Goal: Task Accomplishment & Management: Manage account settings

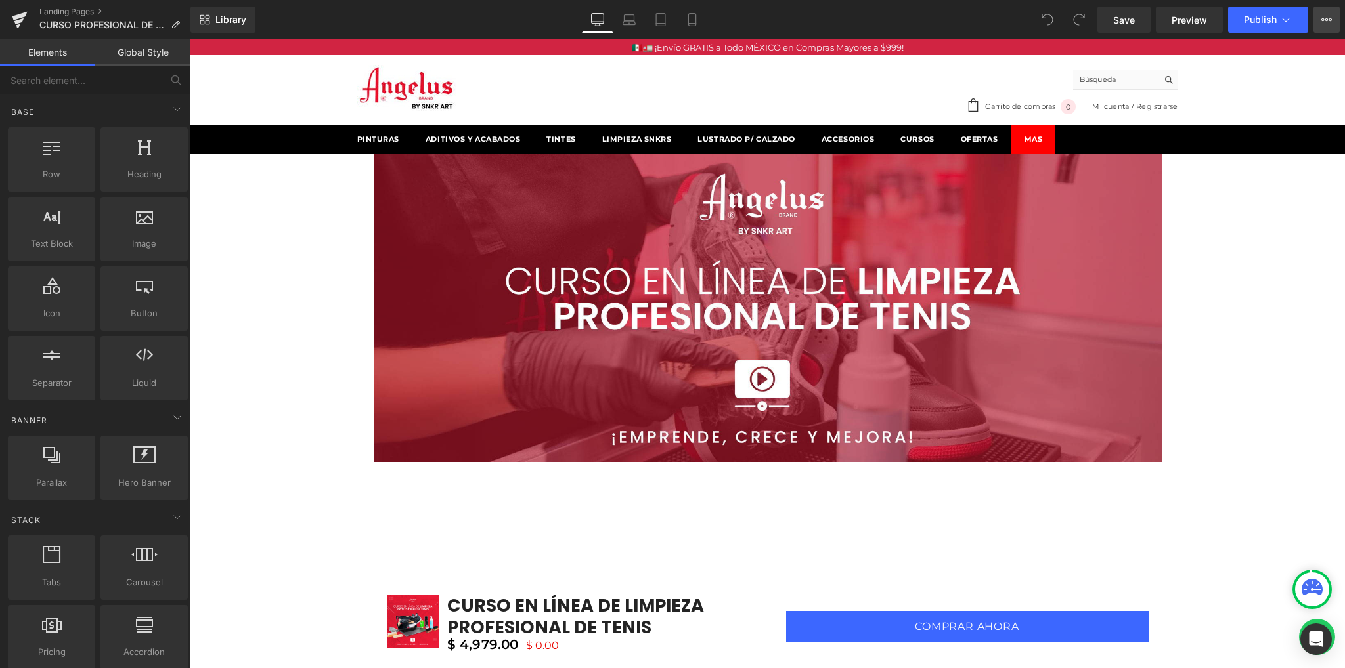
click at [1326, 26] on button "View Live Page View with current Template Save Template to Library Schedule Pub…" at bounding box center [1326, 20] width 26 height 26
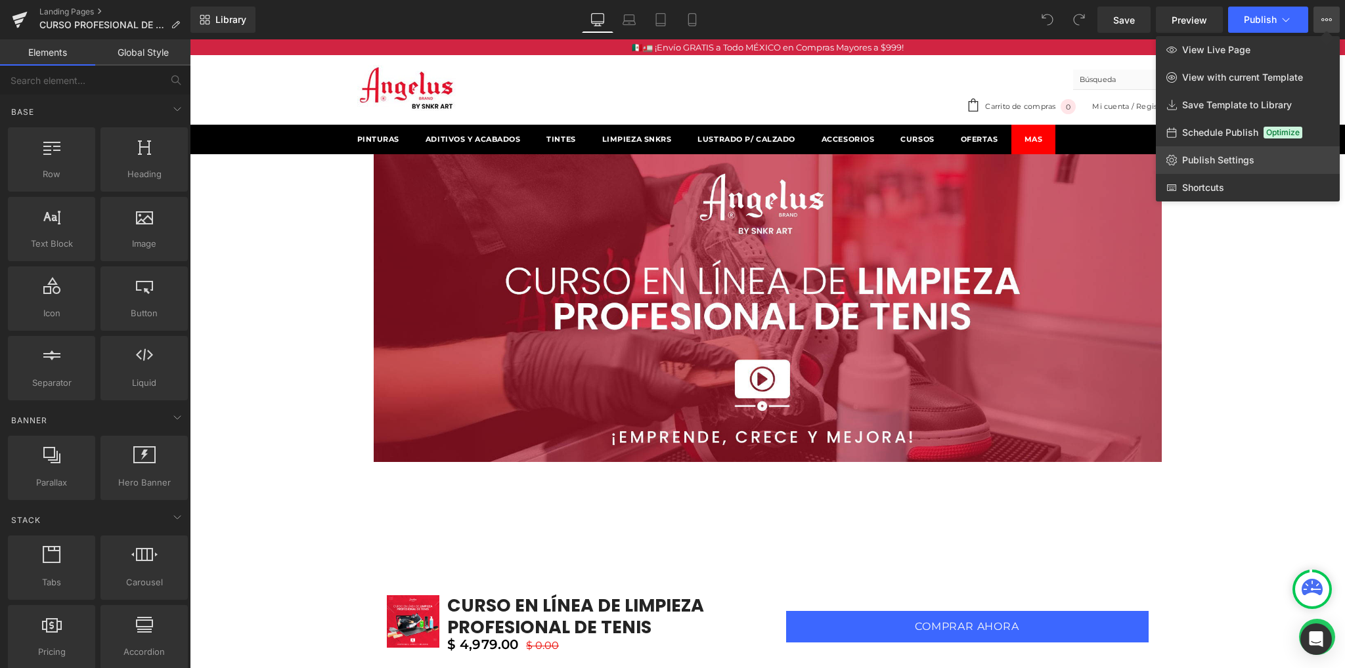
click at [1224, 159] on span "Publish Settings" at bounding box center [1218, 160] width 72 height 12
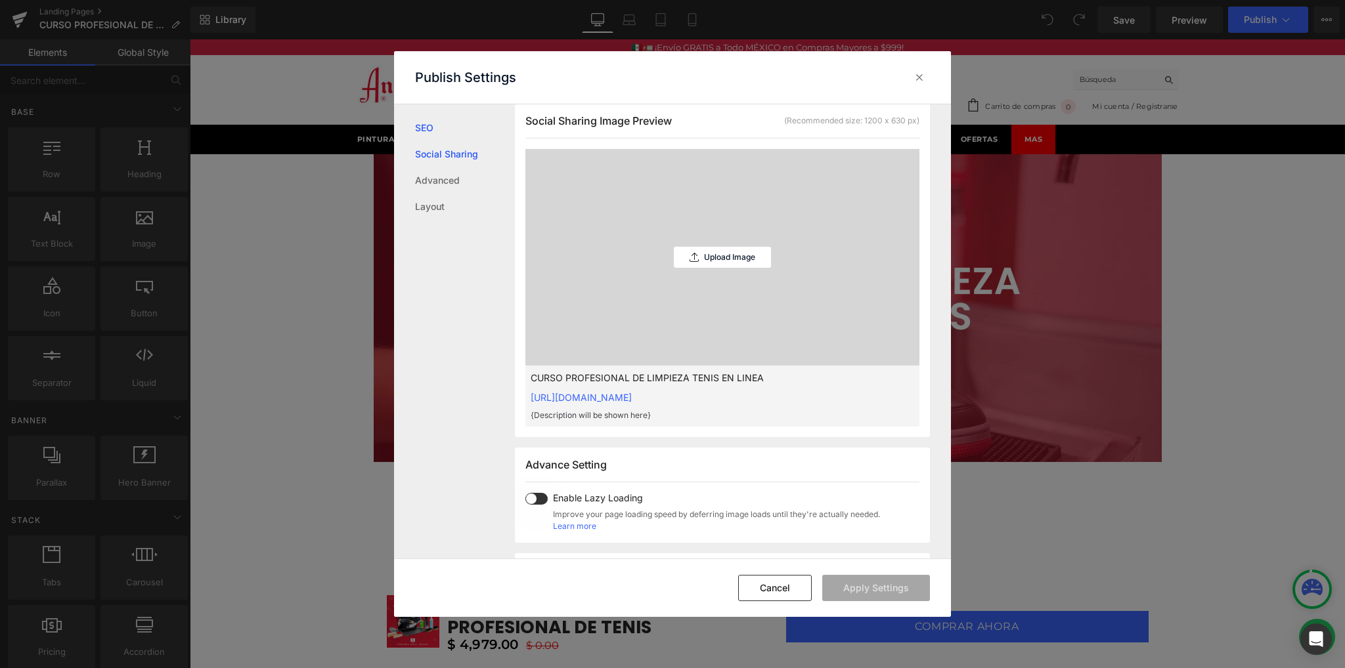
click at [463, 146] on link "Social Sharing" at bounding box center [465, 154] width 100 height 26
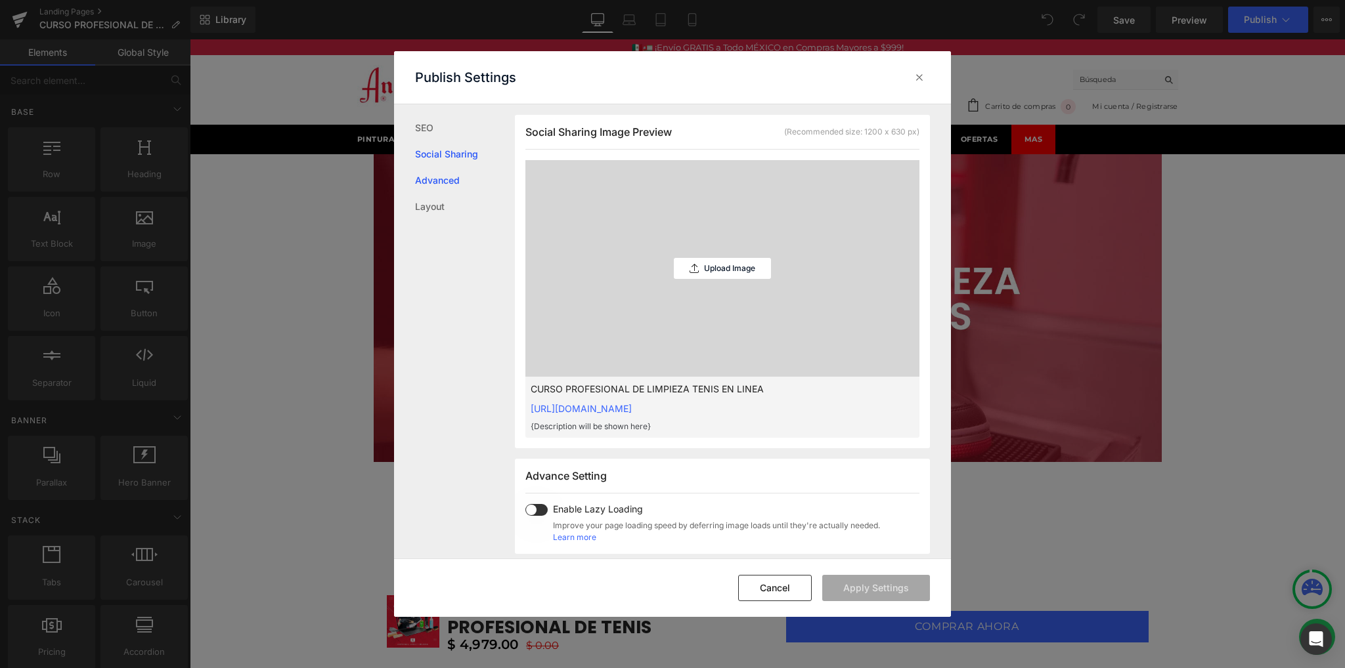
click at [444, 179] on link "Advanced" at bounding box center [465, 180] width 100 height 26
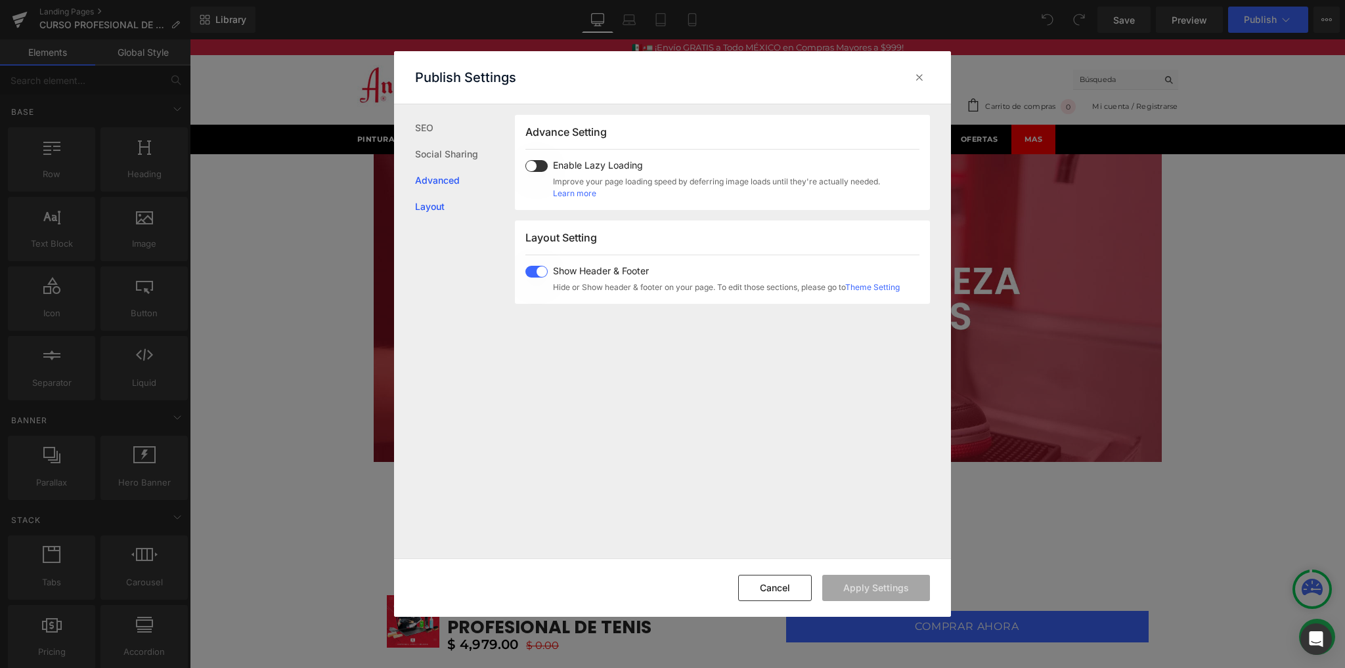
click at [438, 201] on link "Layout" at bounding box center [465, 207] width 100 height 26
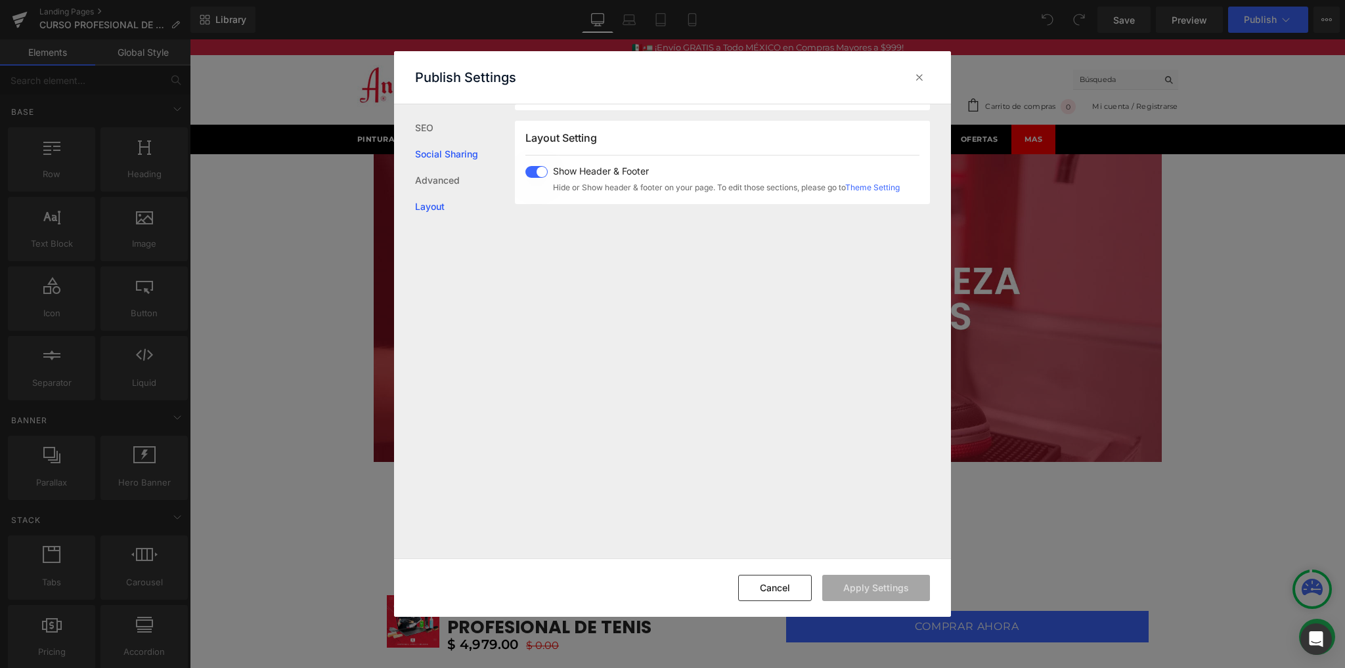
scroll to position [781, 0]
drag, startPoint x: 909, startPoint y: 79, endPoint x: 908, endPoint y: 139, distance: 59.7
click at [909, 79] on div at bounding box center [919, 77] width 21 height 21
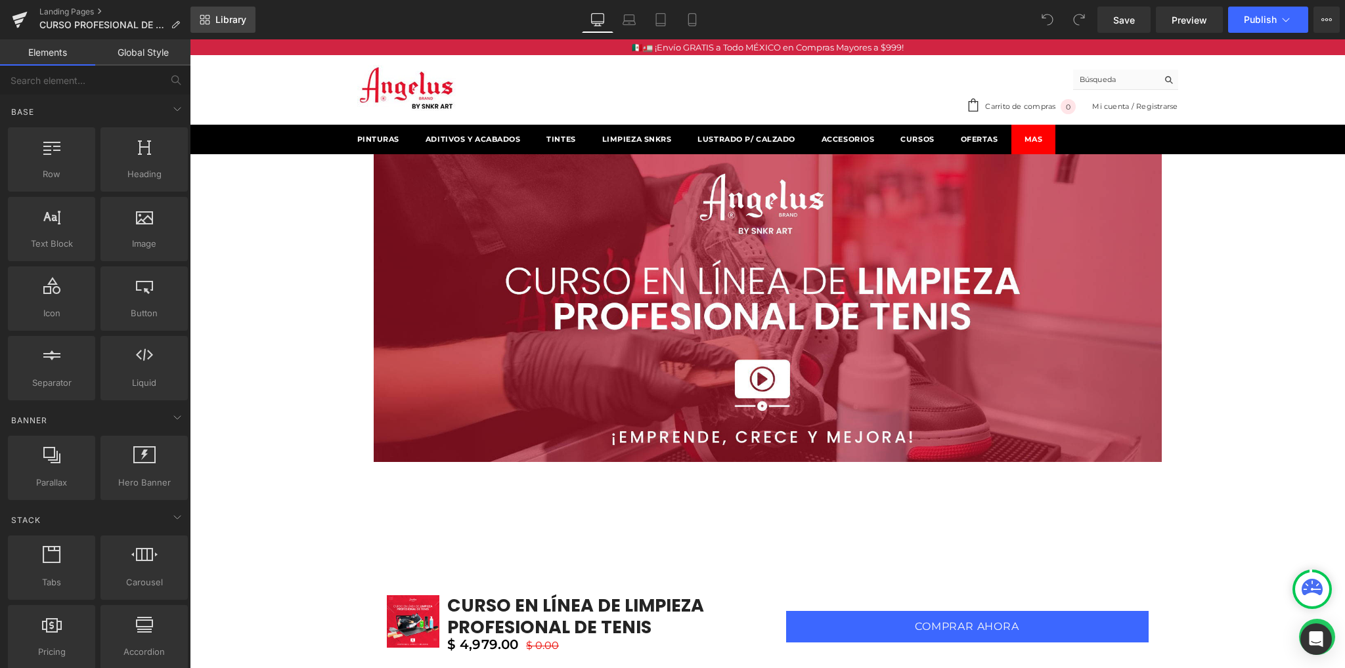
click at [242, 24] on span "Library" at bounding box center [230, 20] width 31 height 12
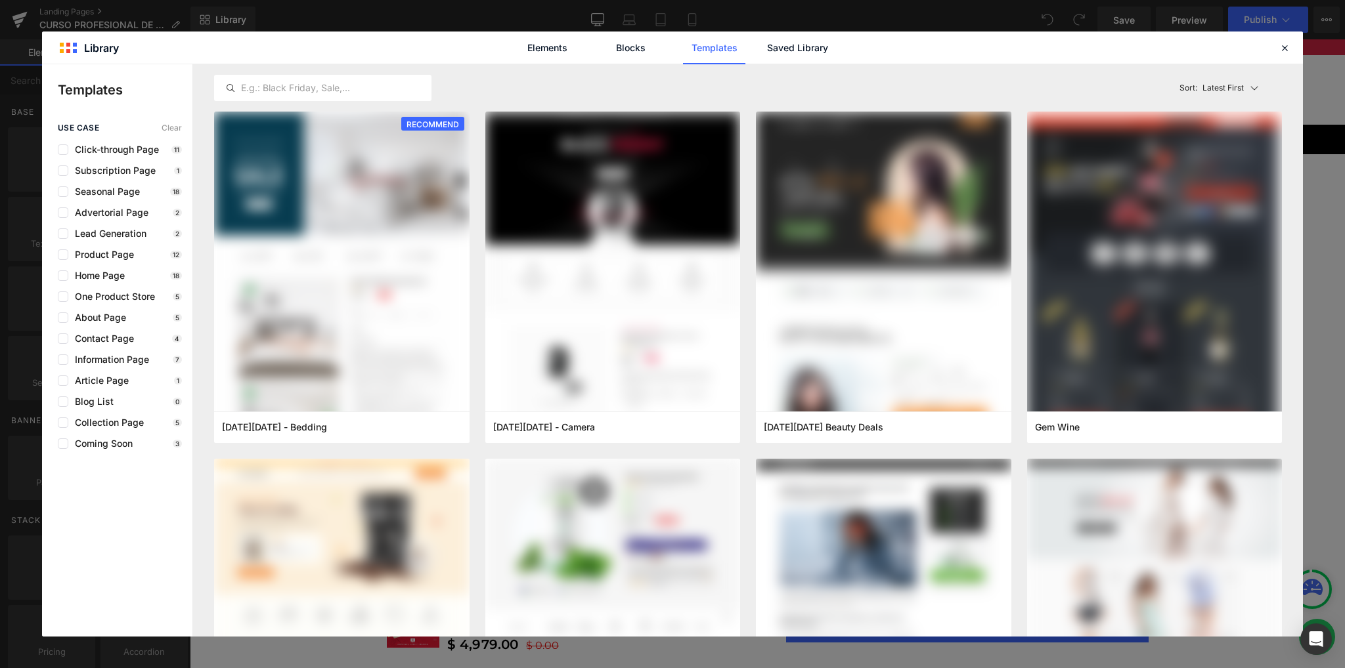
click at [1295, 48] on div "Elements Blocks Templates Saved Library" at bounding box center [672, 48] width 1261 height 32
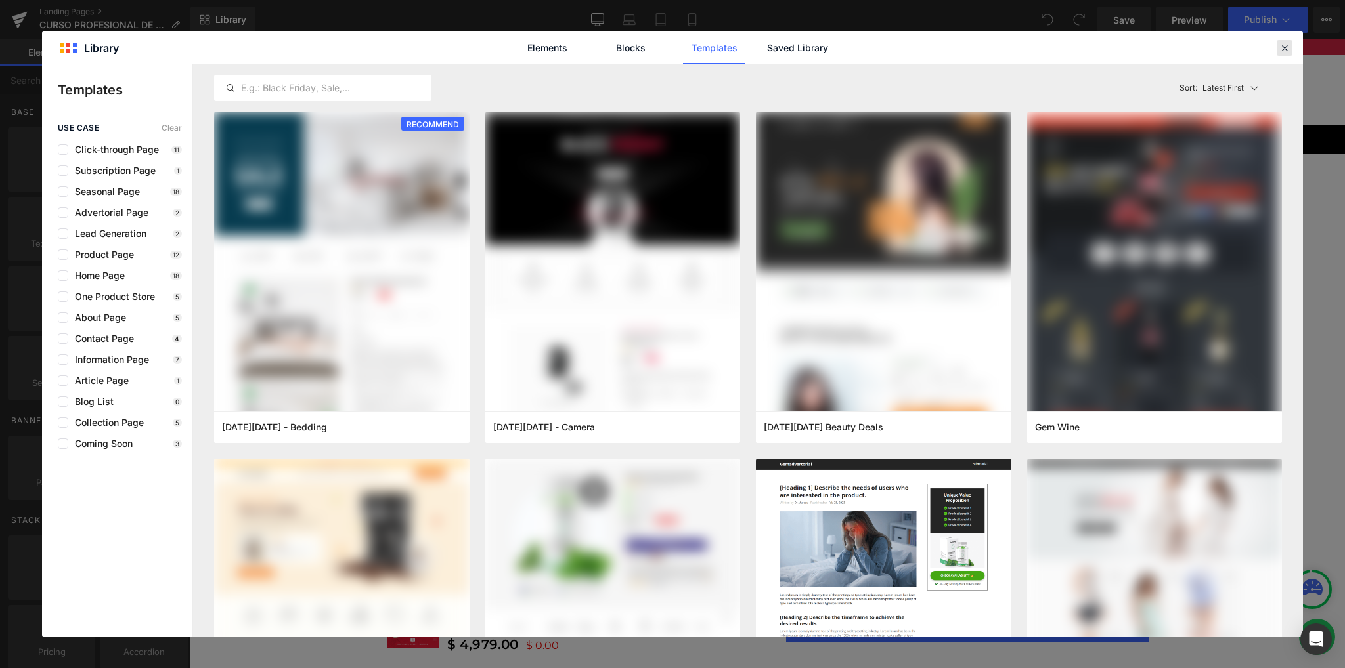
click at [1285, 50] on icon at bounding box center [1284, 48] width 12 height 12
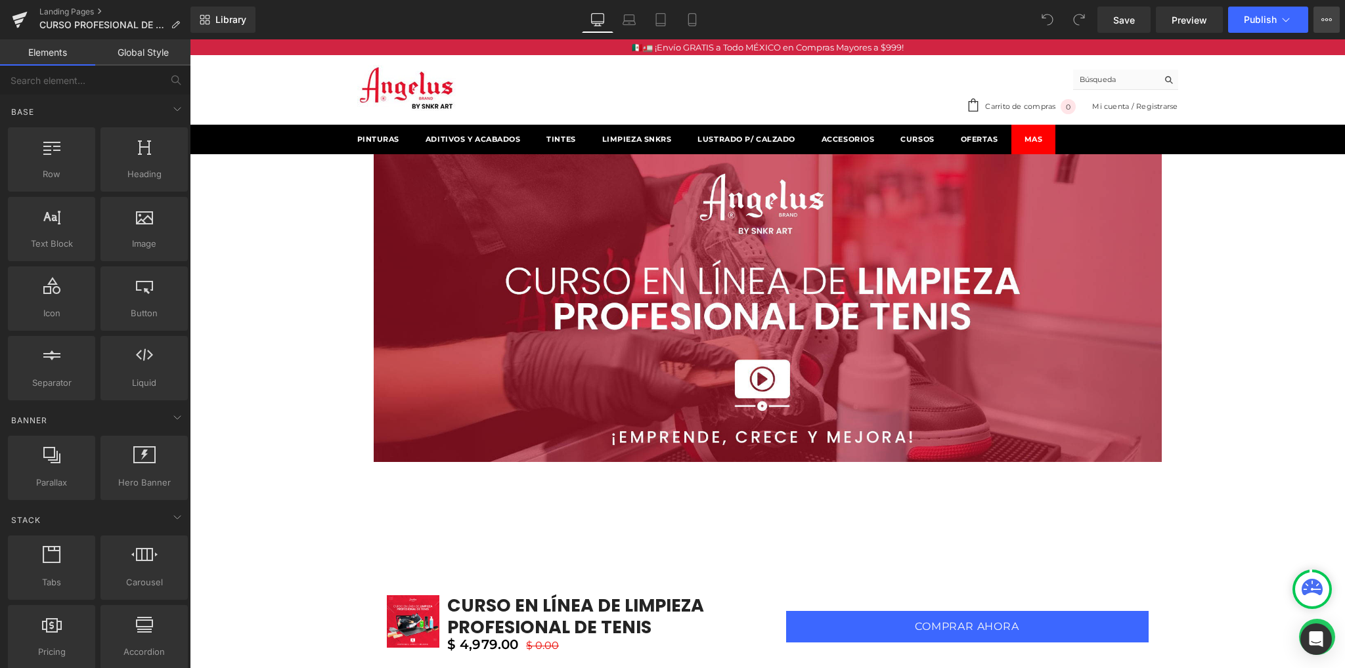
click at [1324, 21] on icon at bounding box center [1326, 19] width 11 height 11
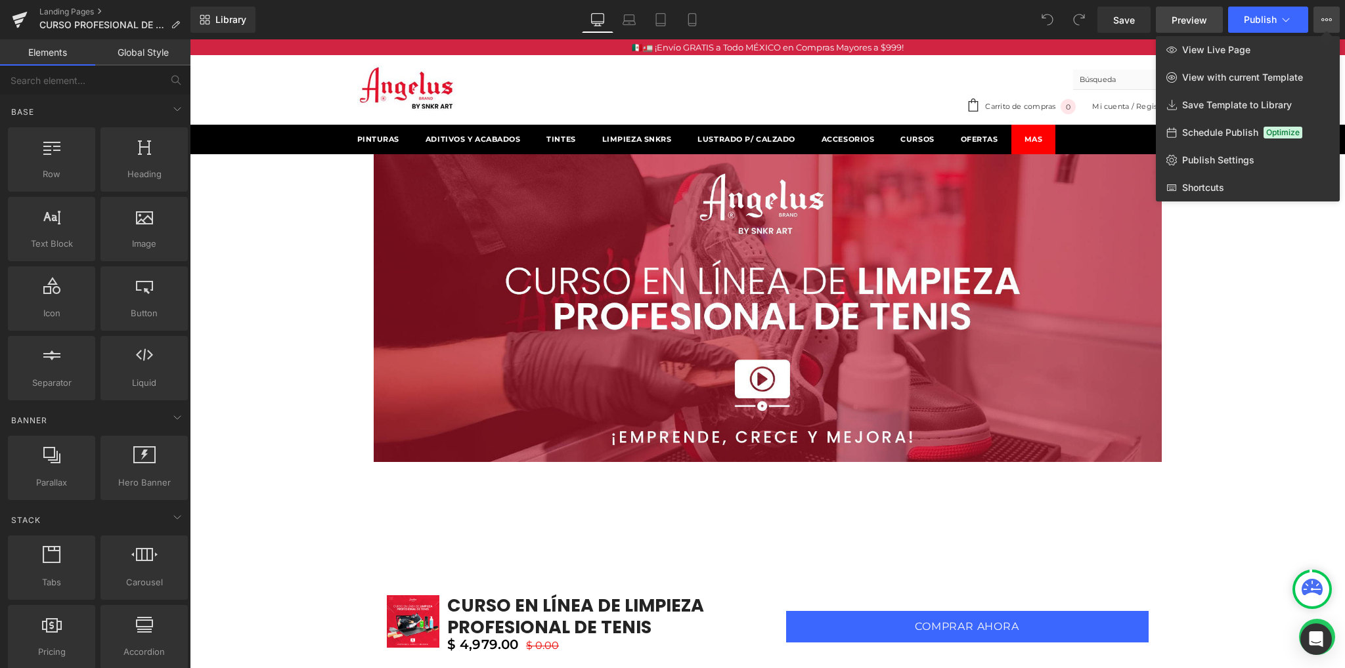
click at [1196, 18] on span "Preview" at bounding box center [1188, 20] width 35 height 14
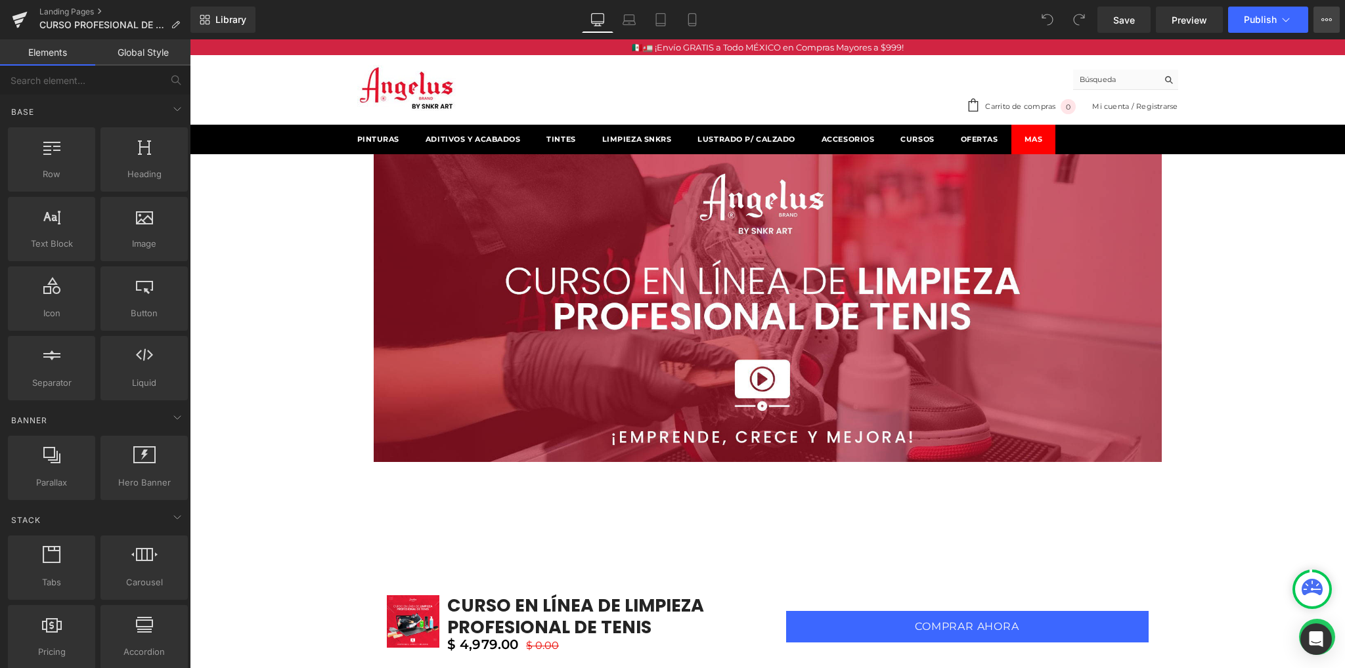
click at [1329, 18] on icon at bounding box center [1326, 19] width 11 height 11
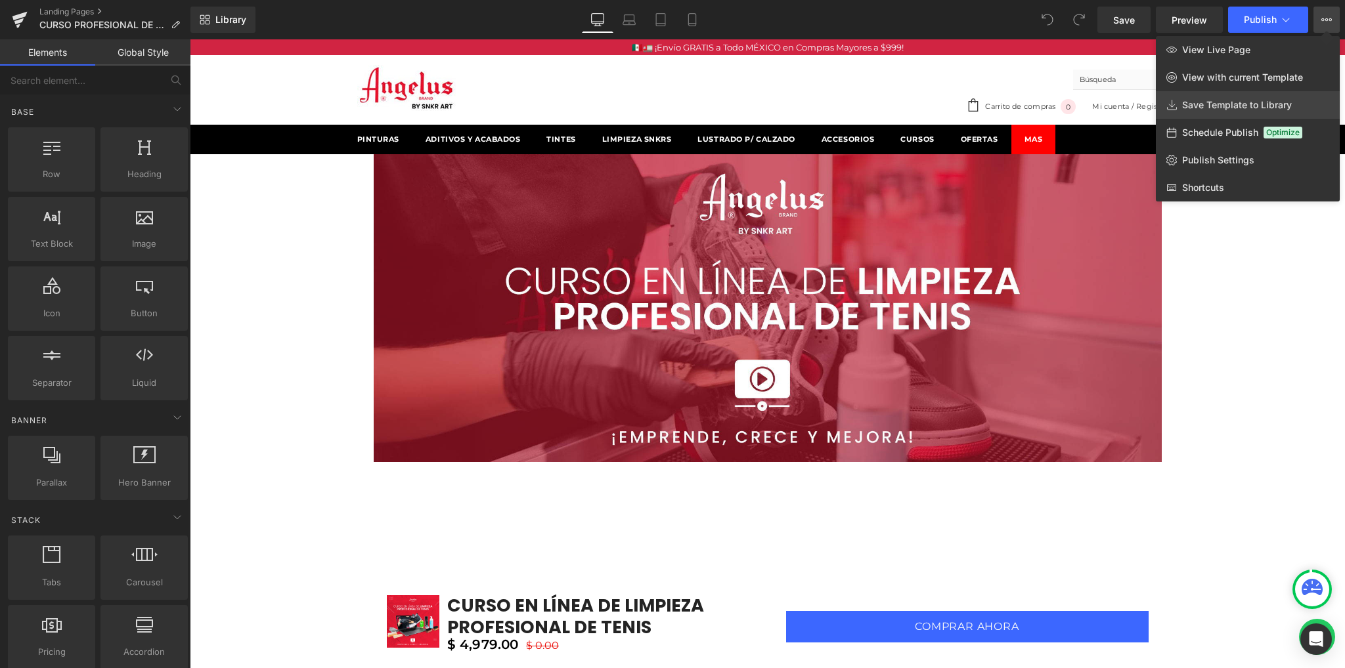
click at [1216, 108] on span "Save Template to Library" at bounding box center [1237, 105] width 110 height 12
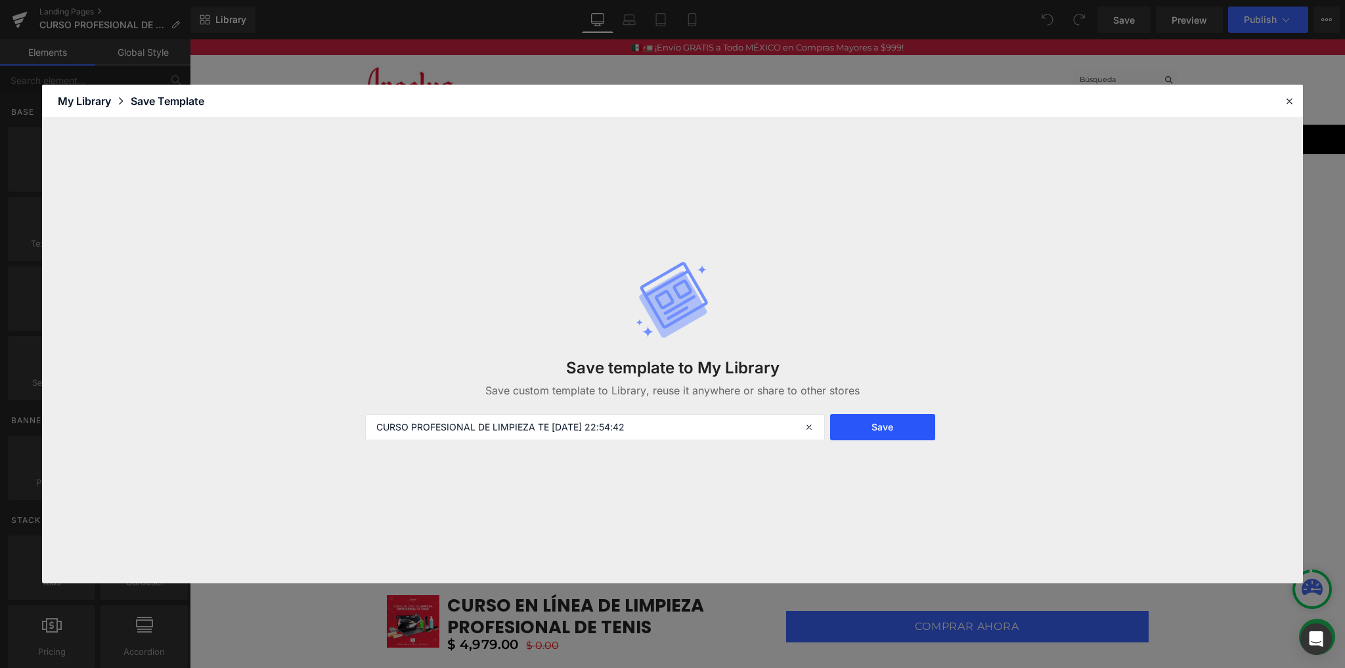
click at [883, 427] on button "Save" at bounding box center [882, 427] width 105 height 26
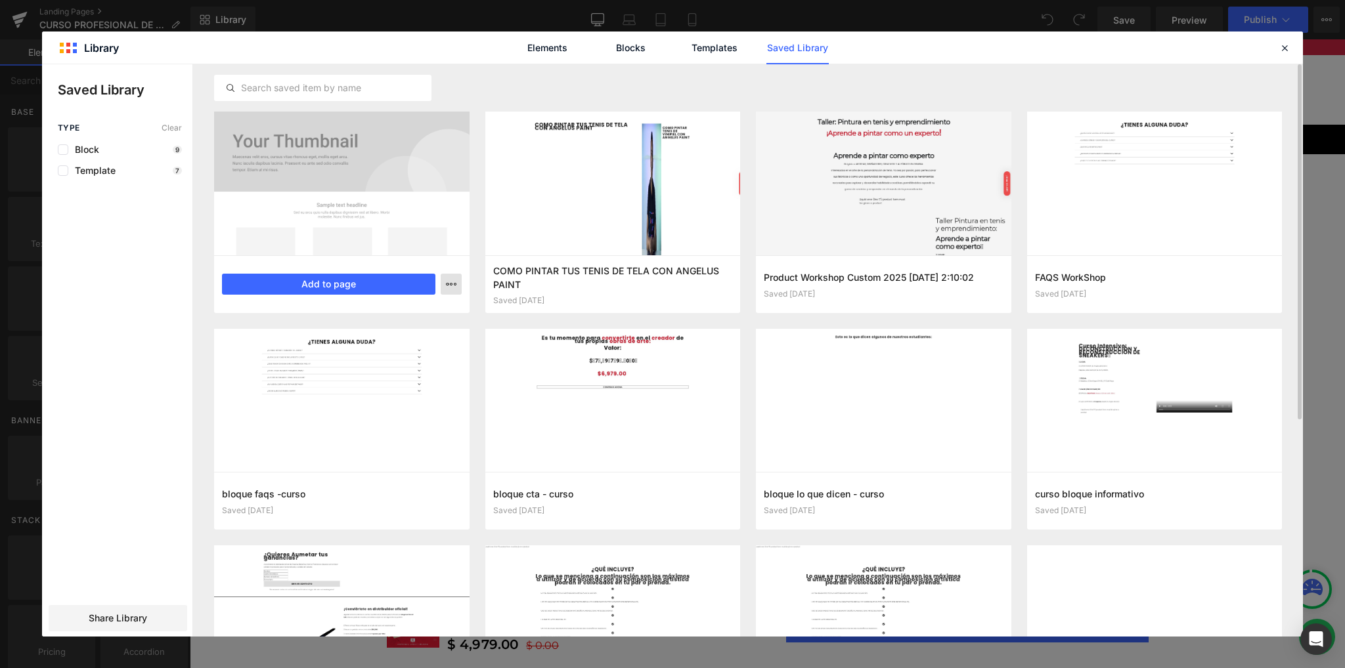
click at [450, 286] on icon "button" at bounding box center [451, 284] width 11 height 11
click at [450, 286] on div at bounding box center [672, 350] width 1261 height 573
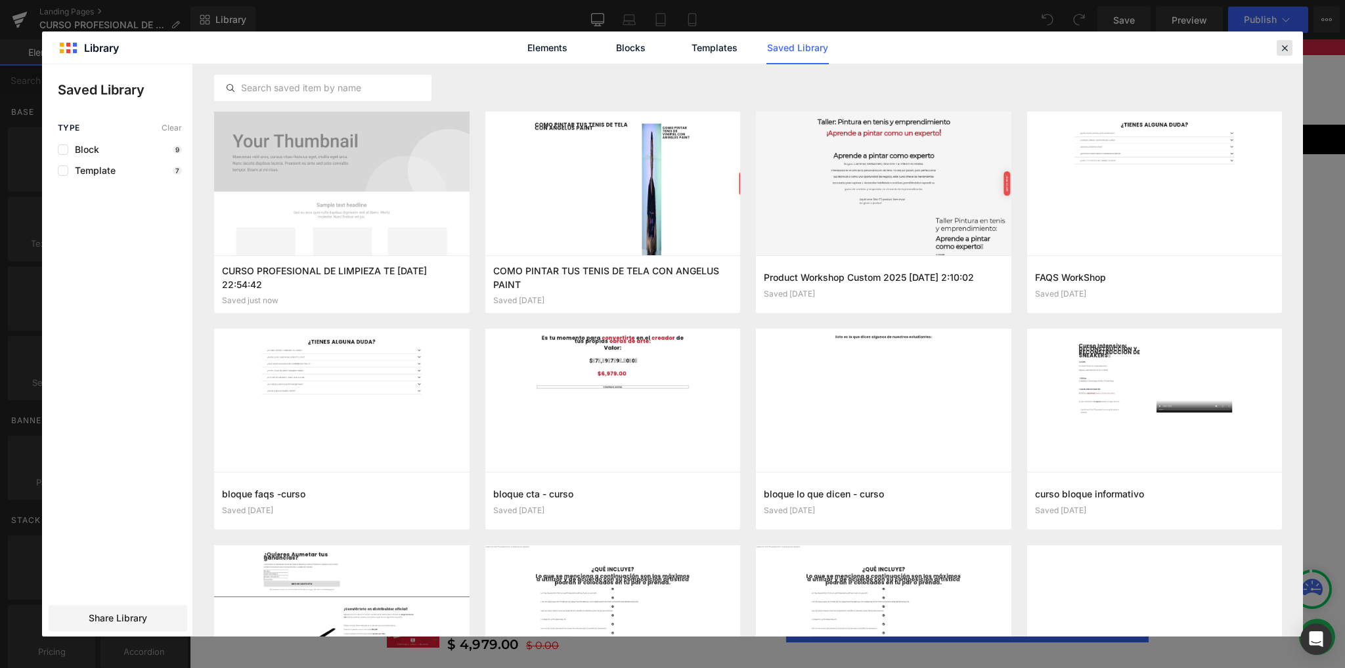
drag, startPoint x: 1101, startPoint y: 11, endPoint x: 1291, endPoint y: 51, distance: 193.8
click at [1291, 51] on div at bounding box center [1284, 48] width 16 height 16
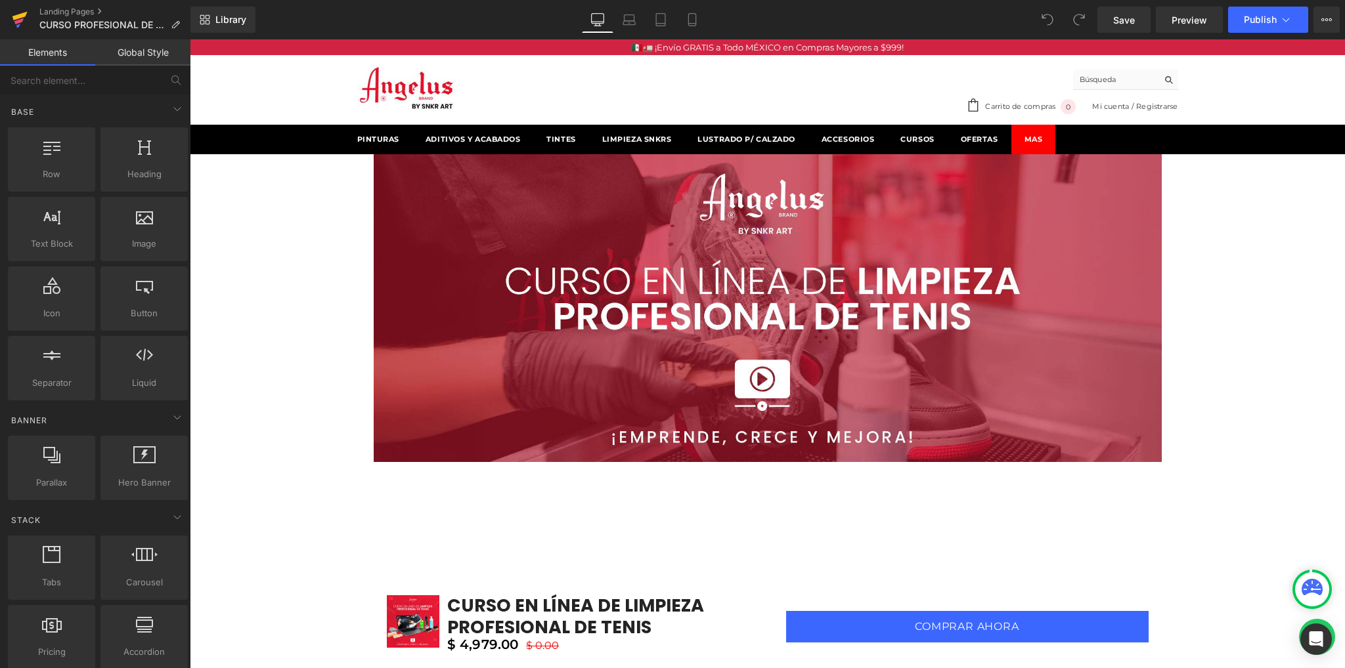
click at [15, 16] on icon at bounding box center [19, 16] width 15 height 9
